Goal: Task Accomplishment & Management: Manage account settings

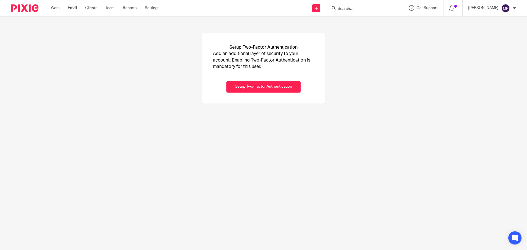
click at [351, 9] on input "Search" at bounding box center [361, 9] width 49 height 5
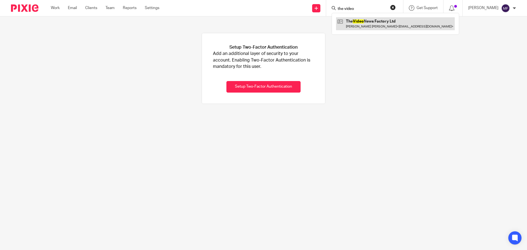
type input "the video"
click at [397, 27] on link at bounding box center [395, 23] width 119 height 13
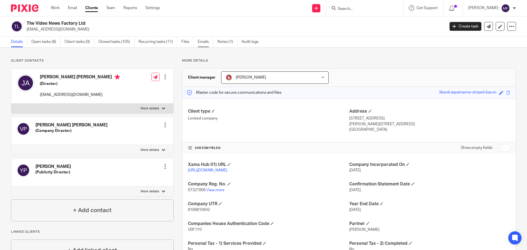
click at [206, 40] on link "Emails" at bounding box center [205, 42] width 15 height 11
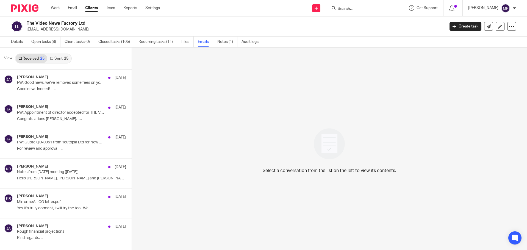
click at [61, 60] on link "Sent 25" at bounding box center [59, 58] width 24 height 9
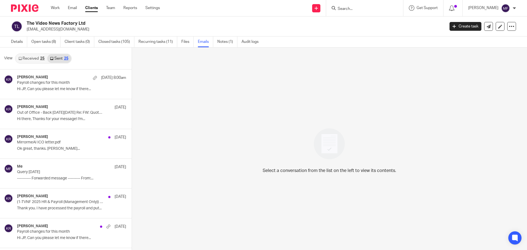
scroll to position [1, 0]
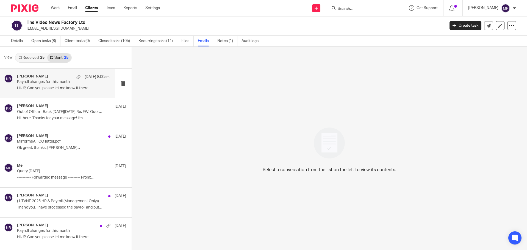
click at [47, 89] on p "Hi JP, Can you please let me know if there..." at bounding box center [63, 88] width 93 height 5
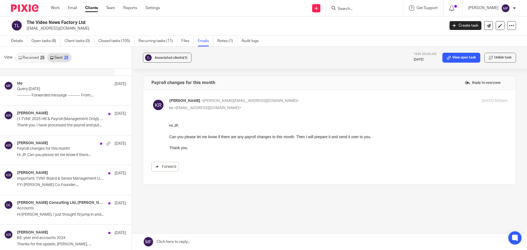
scroll to position [82, 0]
click at [56, 143] on div "Katherine Robertson 12 Sep" at bounding box center [63, 143] width 93 height 5
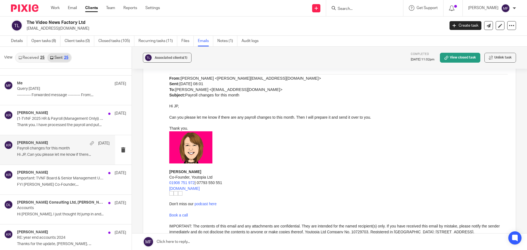
scroll to position [0, 0]
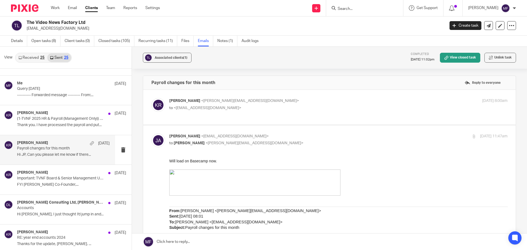
click at [232, 109] on p "to <jpa@tvnf.co.uk>" at bounding box center [281, 108] width 225 height 6
checkbox input "true"
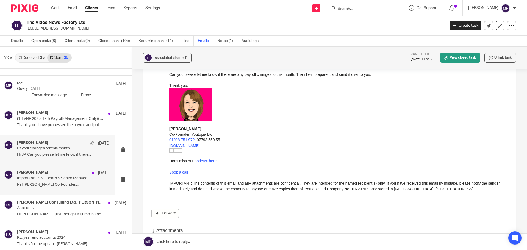
scroll to position [233, 0]
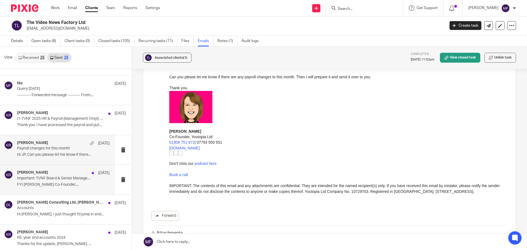
click at [36, 179] on p "Important: TVNF Board & Senior Management Update" at bounding box center [54, 178] width 74 height 5
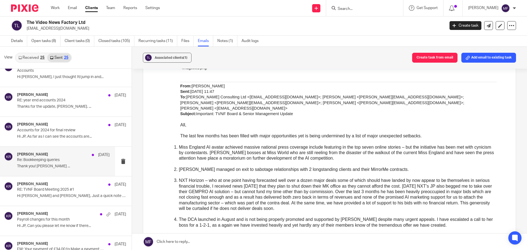
scroll to position [247, 0]
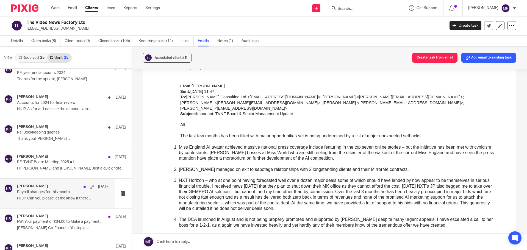
click at [45, 188] on h4 "[PERSON_NAME]" at bounding box center [32, 186] width 31 height 5
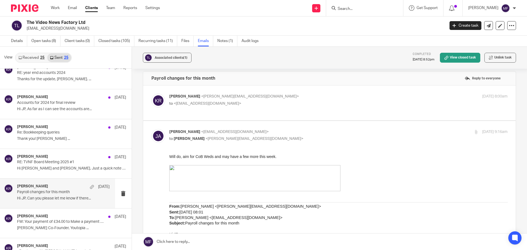
scroll to position [0, 0]
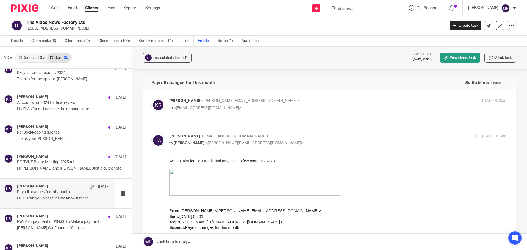
click at [245, 108] on p "to <jpa@tvnf.co.uk>" at bounding box center [281, 108] width 225 height 6
checkbox input "true"
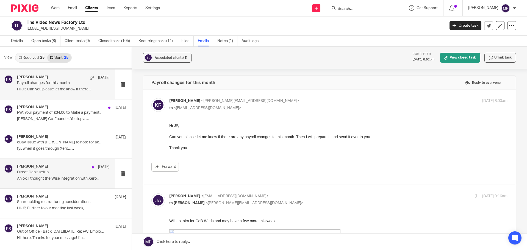
scroll to position [357, 0]
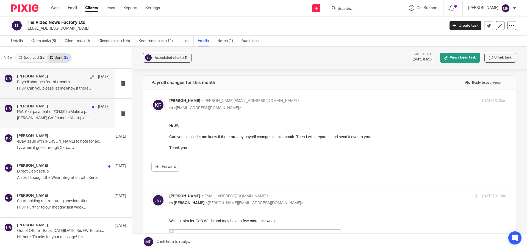
click at [46, 117] on p "Katherine Robertson Co-Founder, Youtopia ..." at bounding box center [63, 118] width 93 height 5
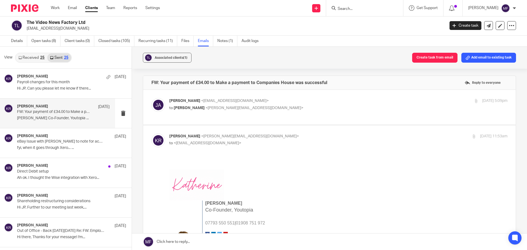
scroll to position [0, 0]
click at [242, 108] on span "<katherine@youtopia.co.uk>" at bounding box center [254, 108] width 98 height 4
checkbox input "true"
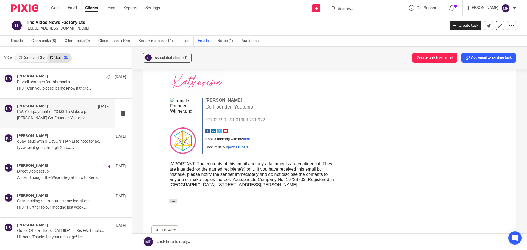
scroll to position [454, 0]
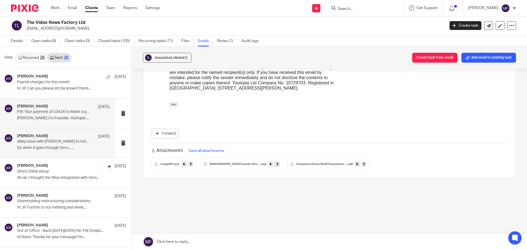
click at [26, 145] on div "Katherine Robertson 30 Jul eBay Issue with bueyer to note for account. fyi, whe…" at bounding box center [63, 143] width 93 height 18
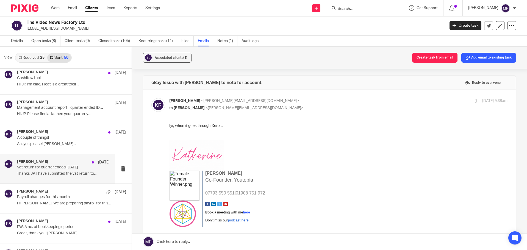
scroll to position [549, 0]
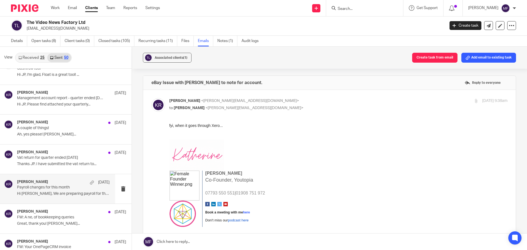
click at [51, 192] on p "Hi Jean, We are preparing payroll for this..." at bounding box center [63, 193] width 93 height 5
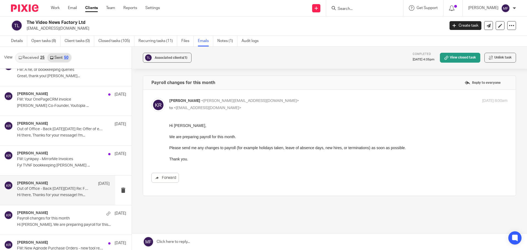
scroll to position [0, 0]
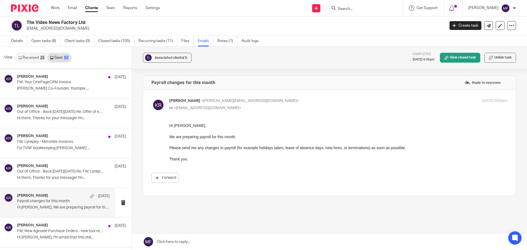
click at [43, 202] on p "Payroll changes for this month" at bounding box center [54, 201] width 74 height 5
click at [39, 232] on p "FW: New Aginode Purchase Orders - new tool replacing Ariba" at bounding box center [54, 231] width 74 height 5
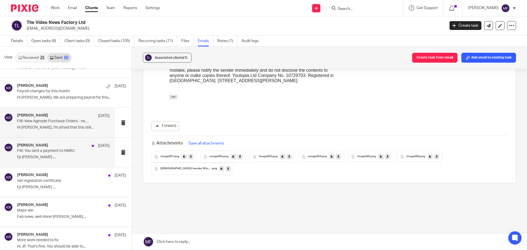
click at [51, 159] on p "fyi Katherine Robertson ..." at bounding box center [63, 157] width 93 height 5
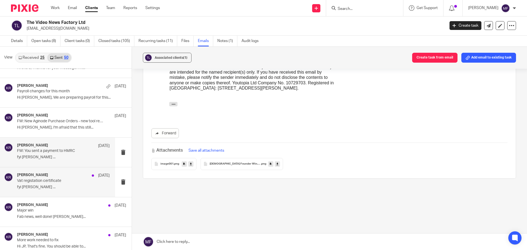
click at [26, 182] on p "Vat registation certificate" at bounding box center [54, 180] width 74 height 5
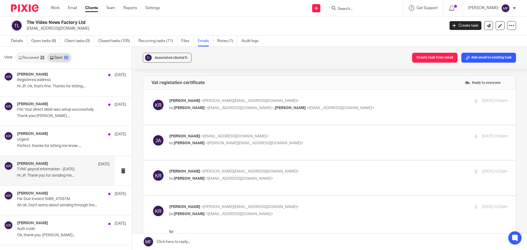
click at [42, 174] on p "Hi JP, Thank you for sending me..." at bounding box center [63, 175] width 93 height 5
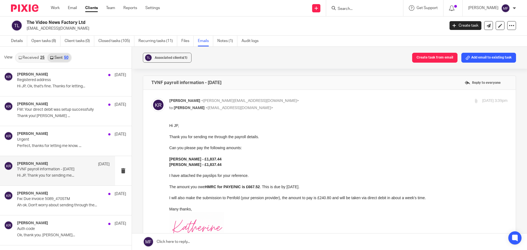
drag, startPoint x: 336, startPoint y: 247, endPoint x: 206, endPoint y: 166, distance: 153.2
click at [169, 132] on div at bounding box center [338, 130] width 338 height 5
drag, startPoint x: 336, startPoint y: 248, endPoint x: 209, endPoint y: 162, distance: 153.3
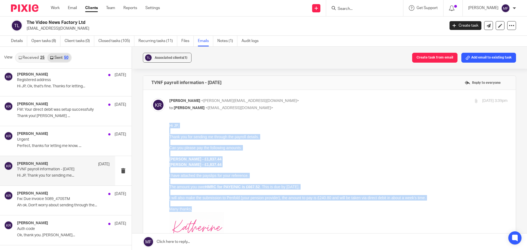
drag, startPoint x: 190, startPoint y: 202, endPoint x: 168, endPoint y: 119, distance: 86.3
click at [169, 123] on html "Hi JP, Thank you for sending me through the payroll details. Can you please pay…" at bounding box center [338, 232] width 338 height 219
copy div "Hi JP, Thank you for sending me through the payroll details. Can you please pay…"
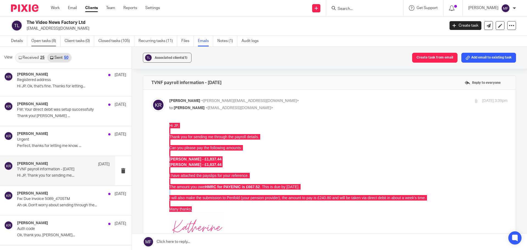
click at [34, 39] on link "Open tasks (8)" at bounding box center [45, 41] width 29 height 11
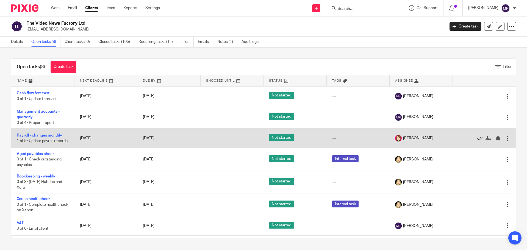
click at [477, 138] on icon at bounding box center [479, 138] width 5 height 5
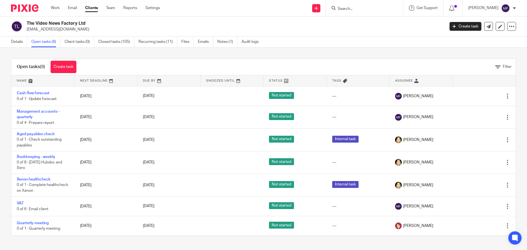
click at [346, 11] on input "Search" at bounding box center [361, 9] width 49 height 5
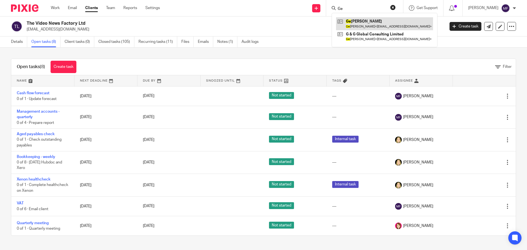
type input "Ge"
click at [368, 17] on link at bounding box center [384, 23] width 97 height 13
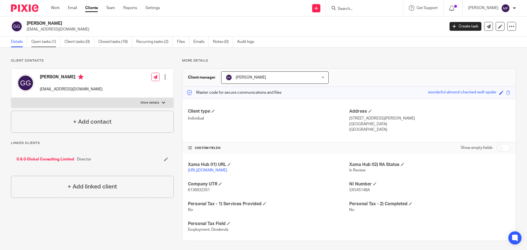
click at [38, 40] on link "Open tasks (1)" at bounding box center [45, 42] width 29 height 11
